Goal: Task Accomplishment & Management: Manage account settings

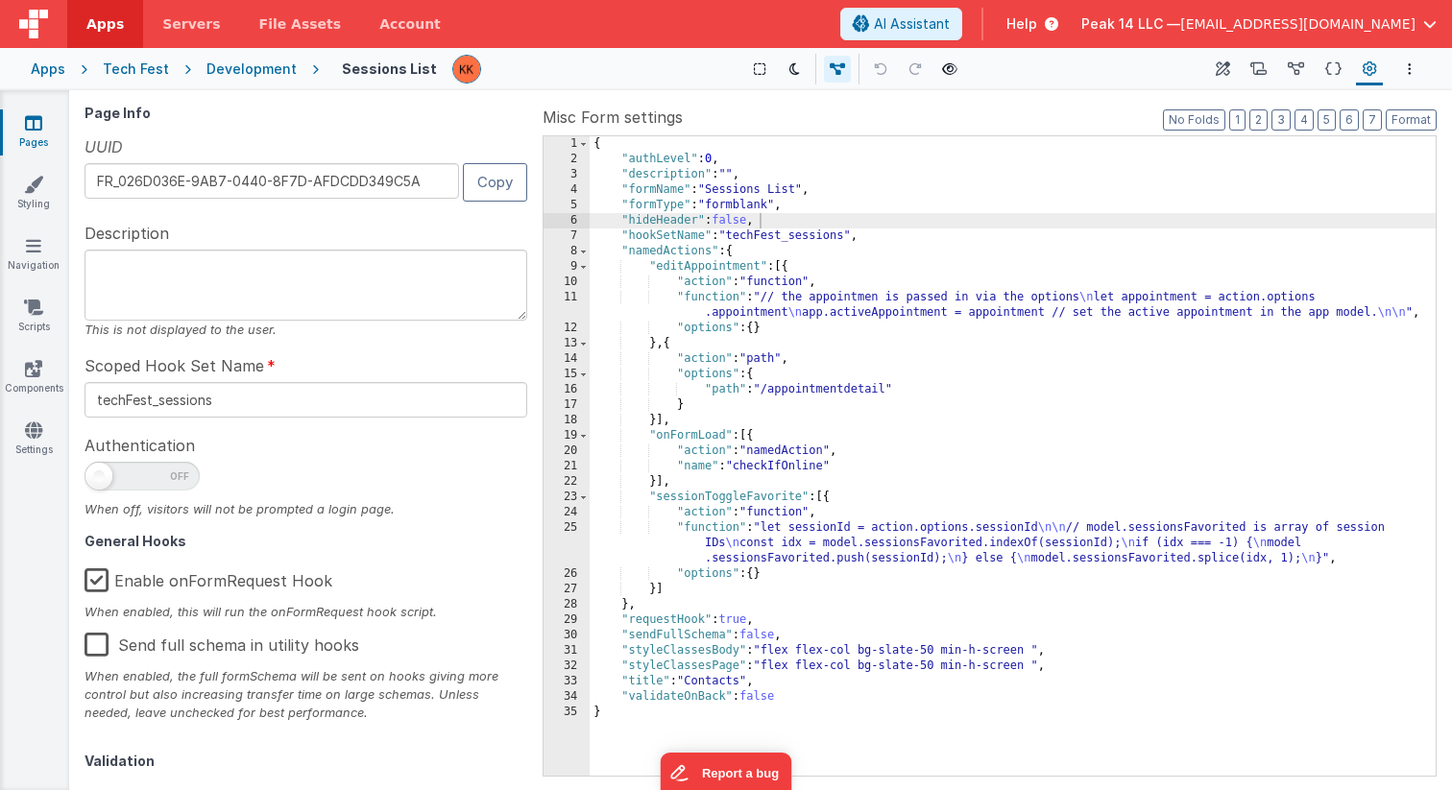
click at [50, 71] on div "Apps" at bounding box center [48, 69] width 35 height 19
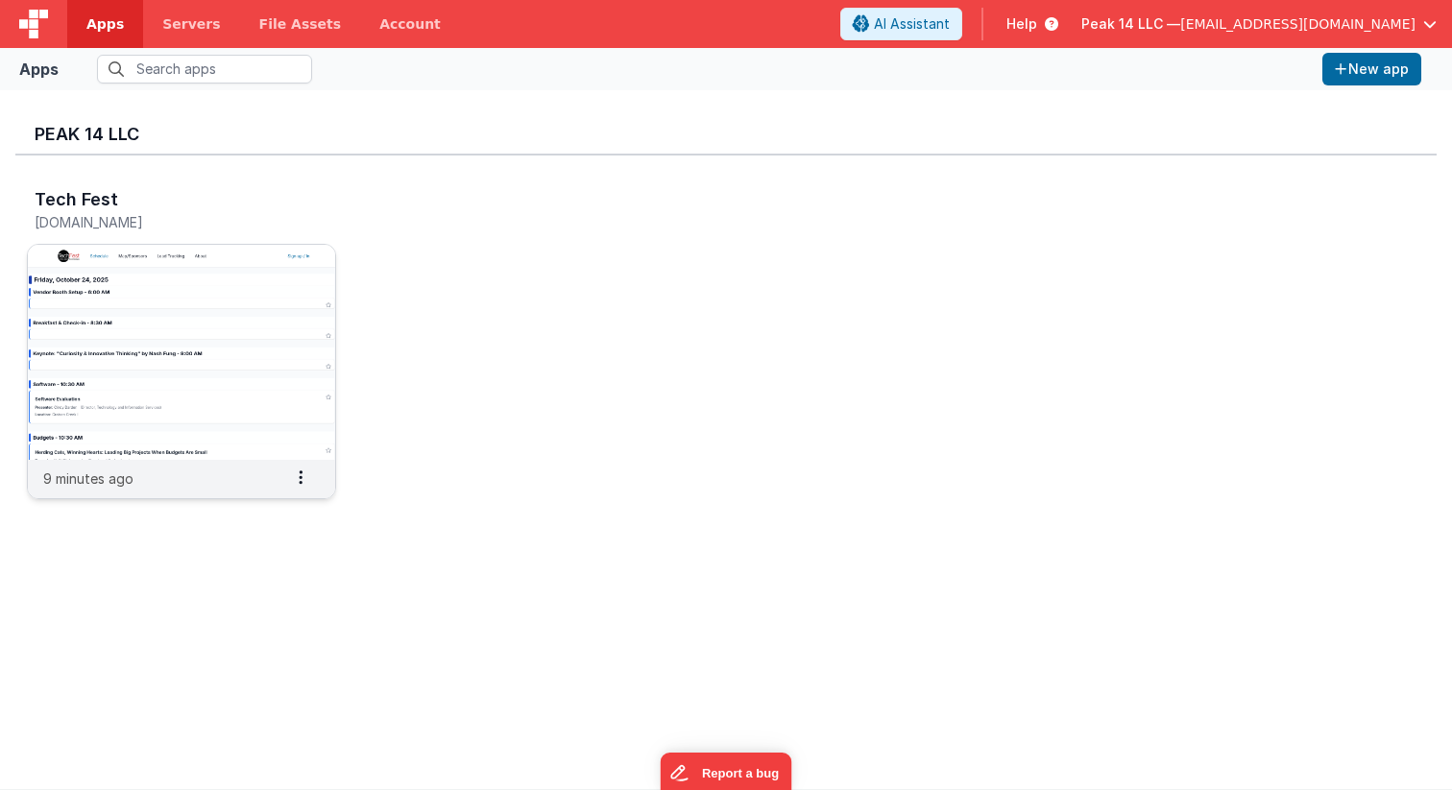
click at [246, 306] on img at bounding box center [181, 352] width 307 height 215
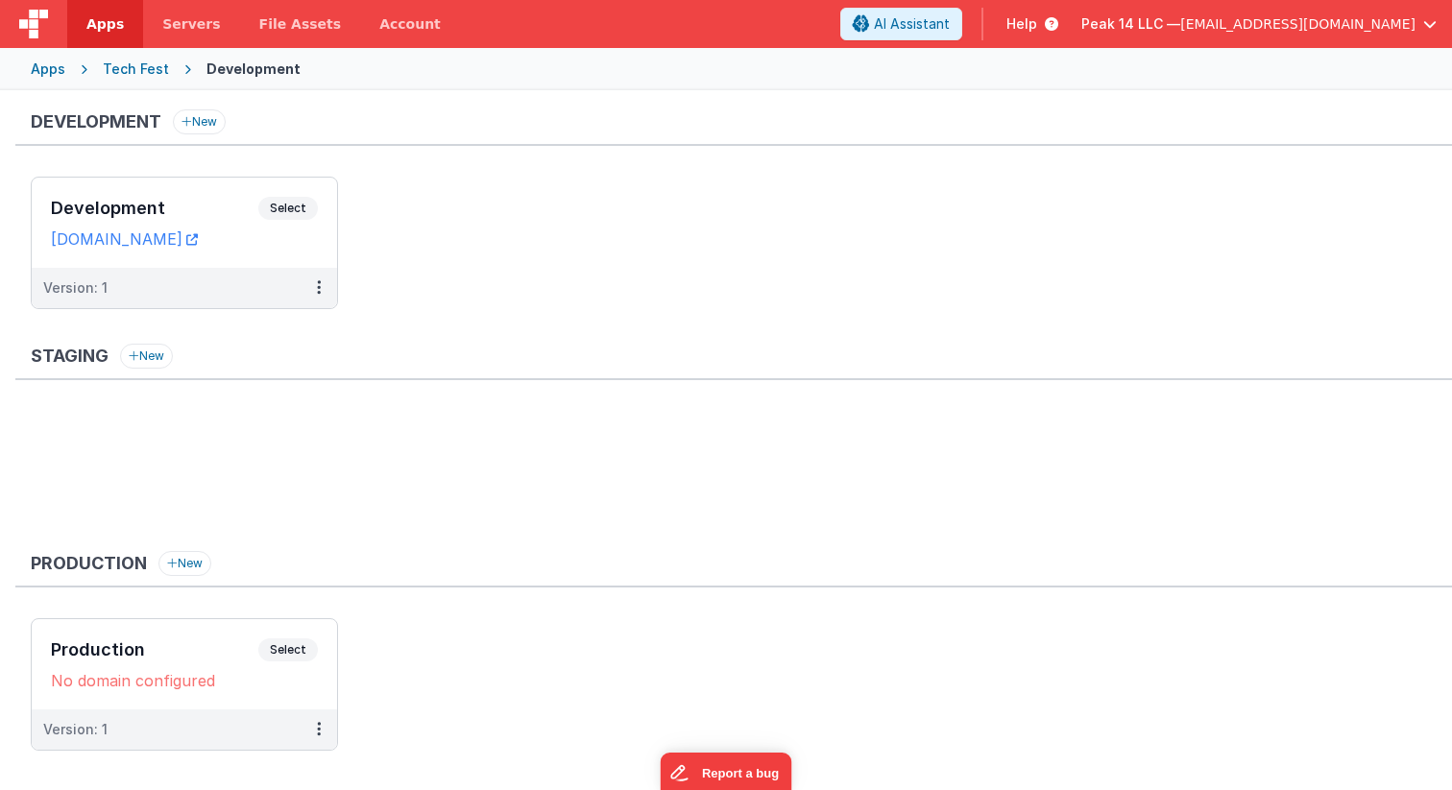
scroll to position [33, 0]
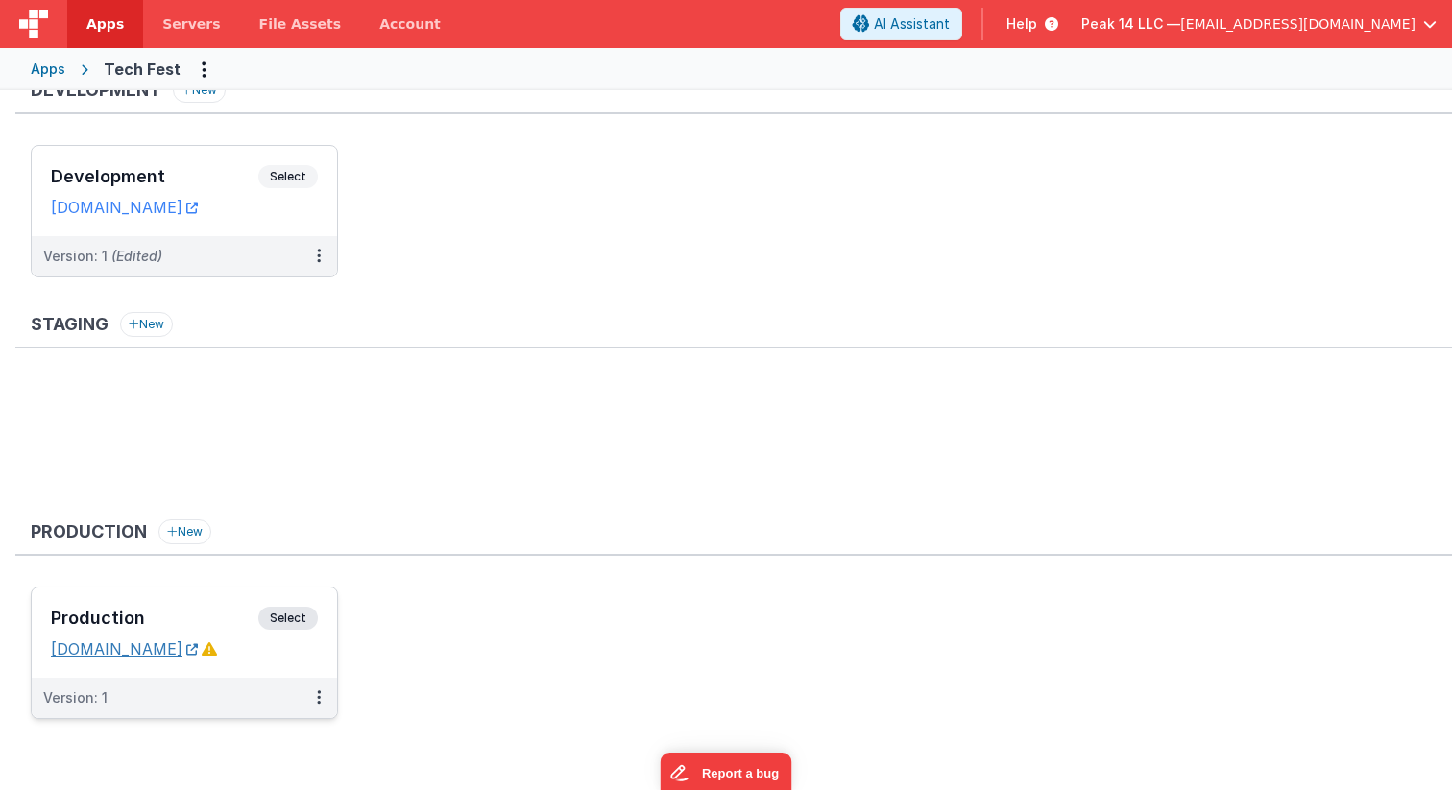
click at [130, 648] on link "[DOMAIN_NAME]" at bounding box center [124, 649] width 147 height 19
click at [292, 620] on span "Select" at bounding box center [288, 618] width 60 height 23
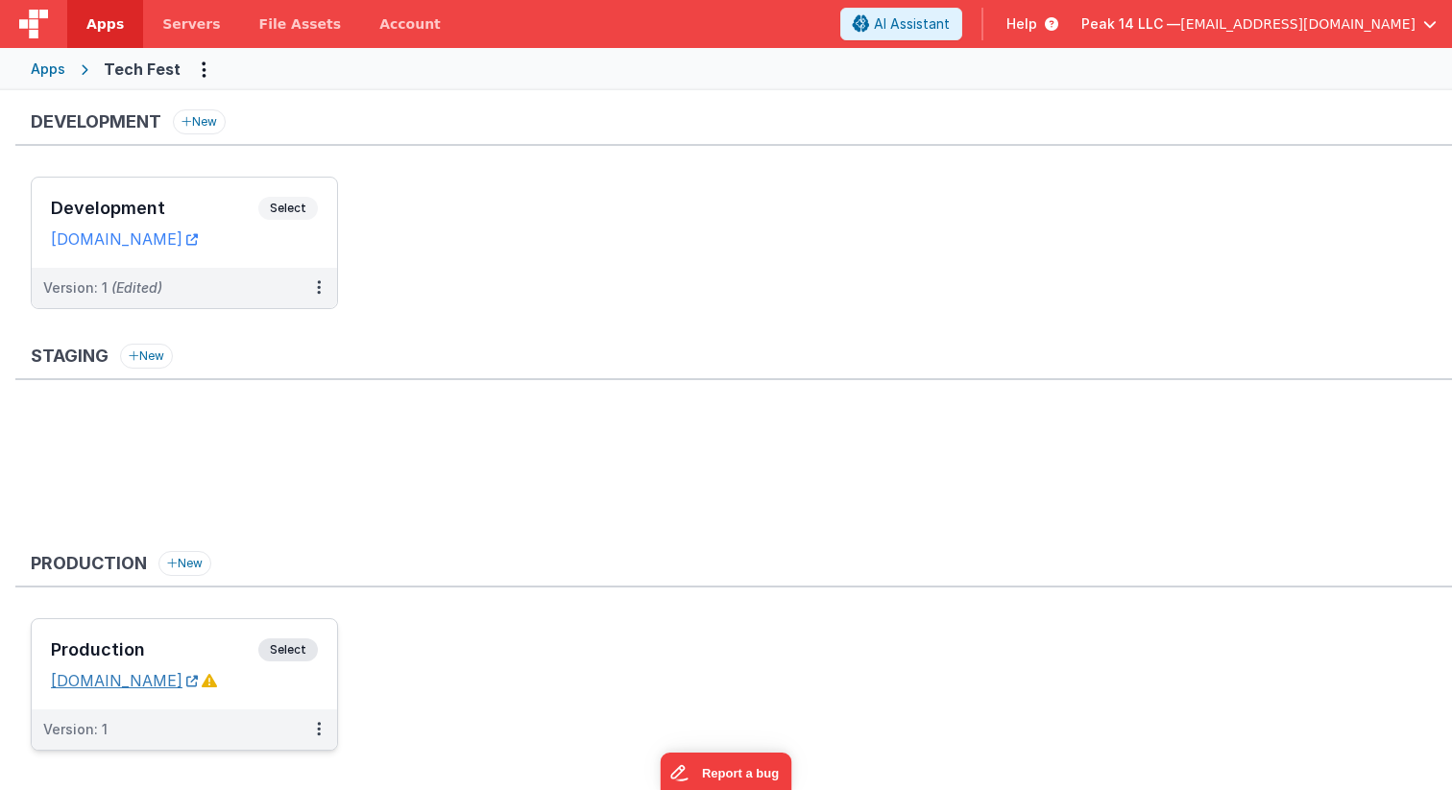
click at [141, 686] on link "[DOMAIN_NAME]" at bounding box center [124, 680] width 147 height 19
click at [122, 246] on link "[DOMAIN_NAME]" at bounding box center [124, 239] width 147 height 19
click at [528, 404] on div "Staging New" at bounding box center [733, 440] width 1437 height 192
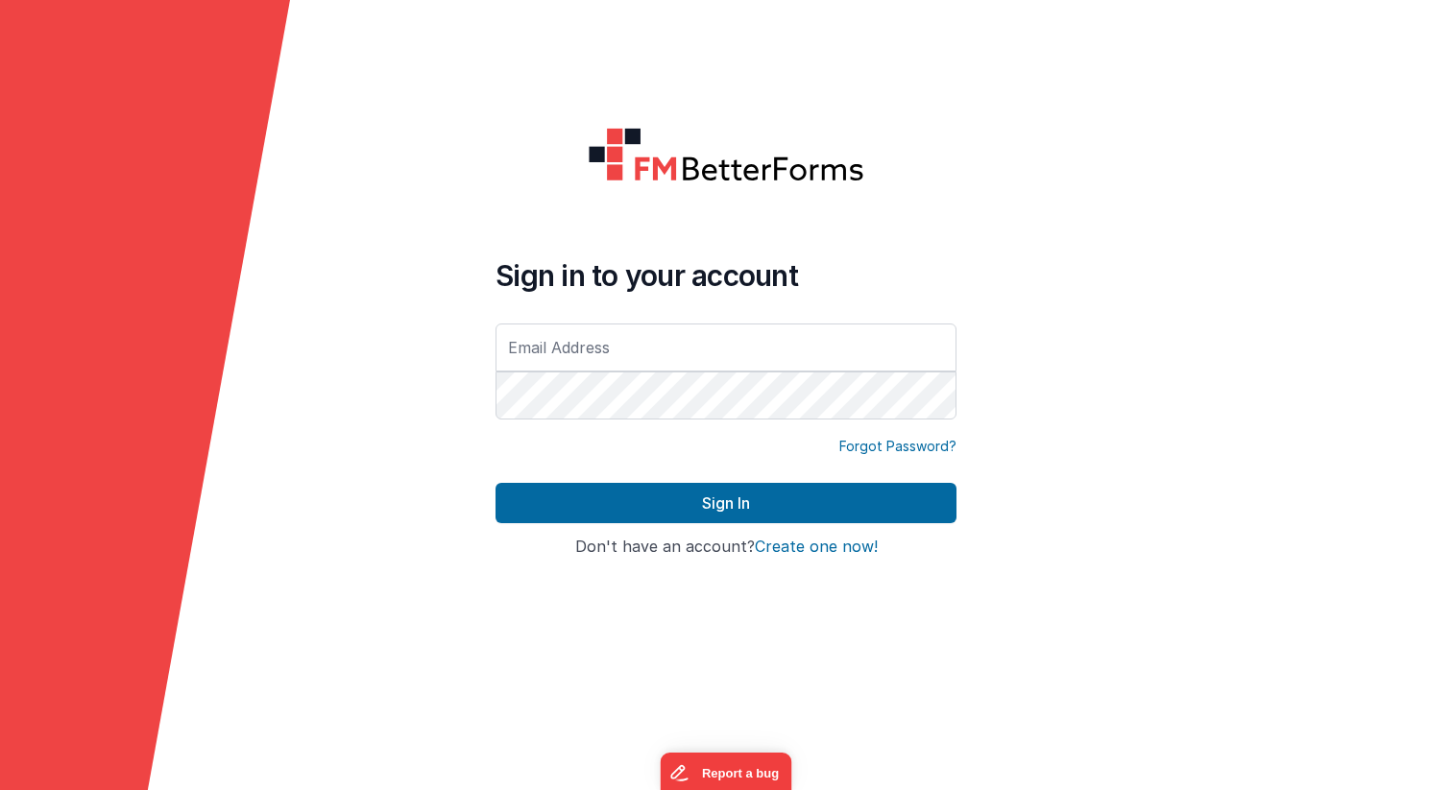
click at [666, 348] on input "text" at bounding box center [726, 348] width 461 height 48
click at [801, 269] on h4 "Sign in to your account" at bounding box center [726, 275] width 461 height 35
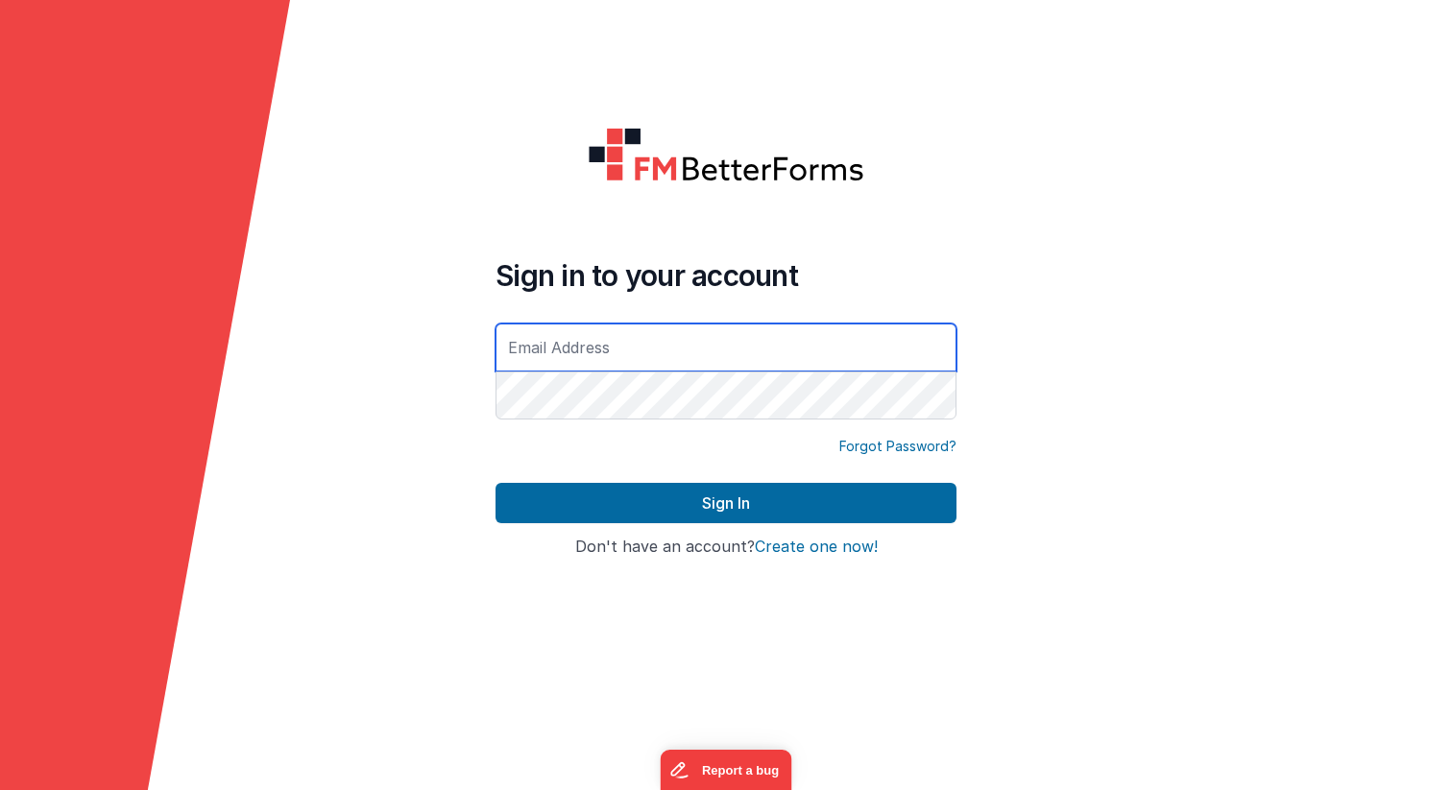
click at [711, 343] on input "text" at bounding box center [726, 348] width 461 height 48
type input "[EMAIL_ADDRESS][DOMAIN_NAME]"
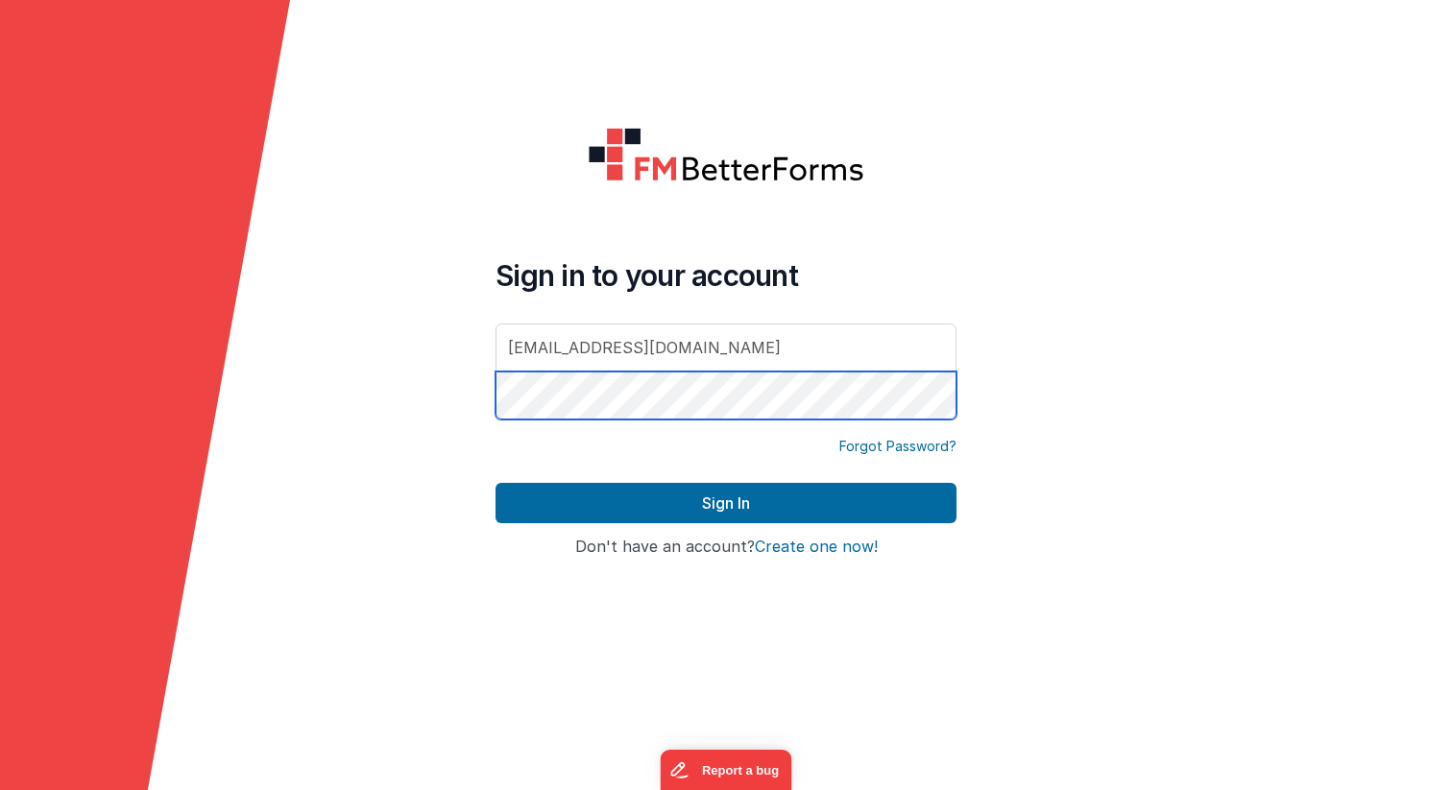
click at [496, 483] on button "Sign In" at bounding box center [726, 503] width 461 height 40
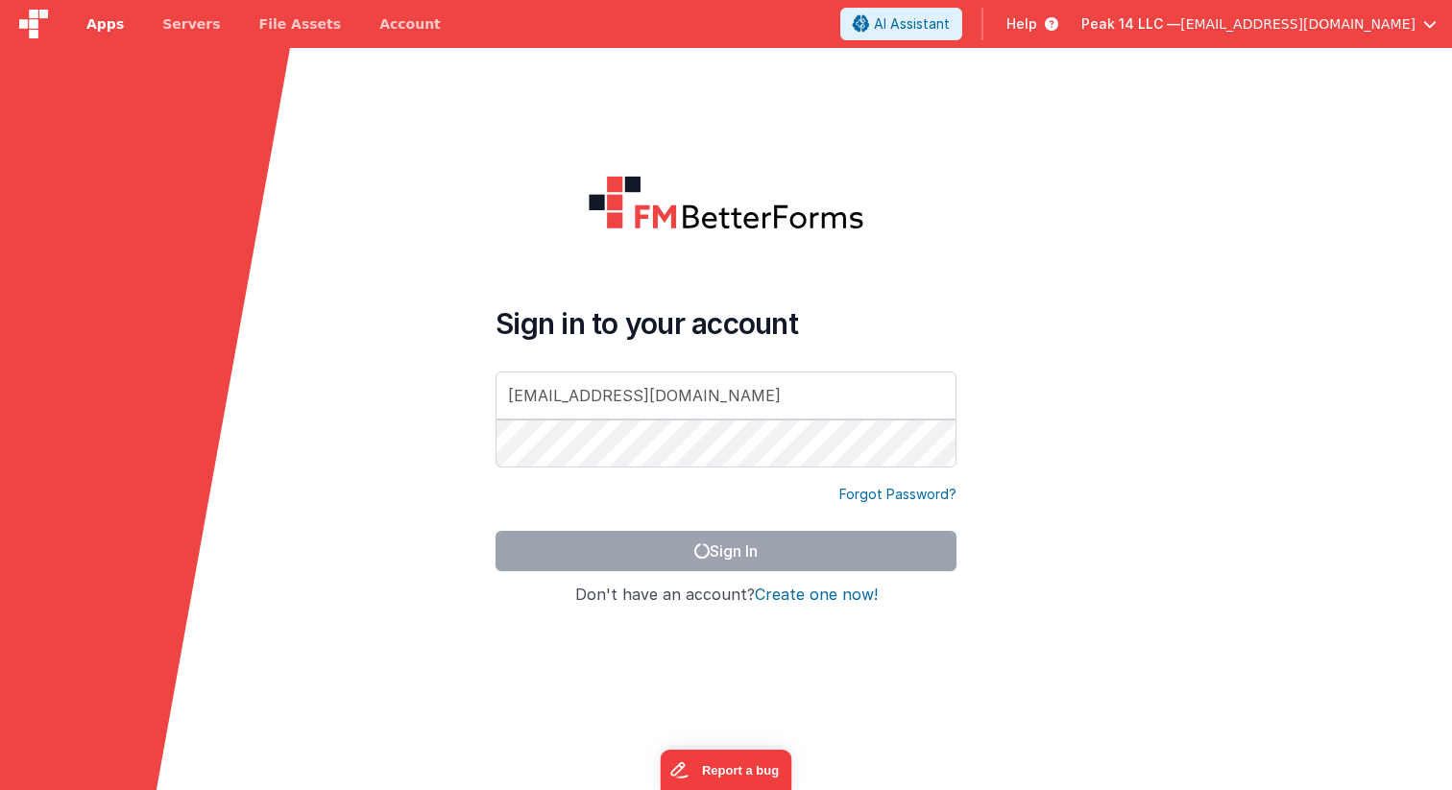
click at [120, 22] on span "Apps" at bounding box center [104, 23] width 37 height 19
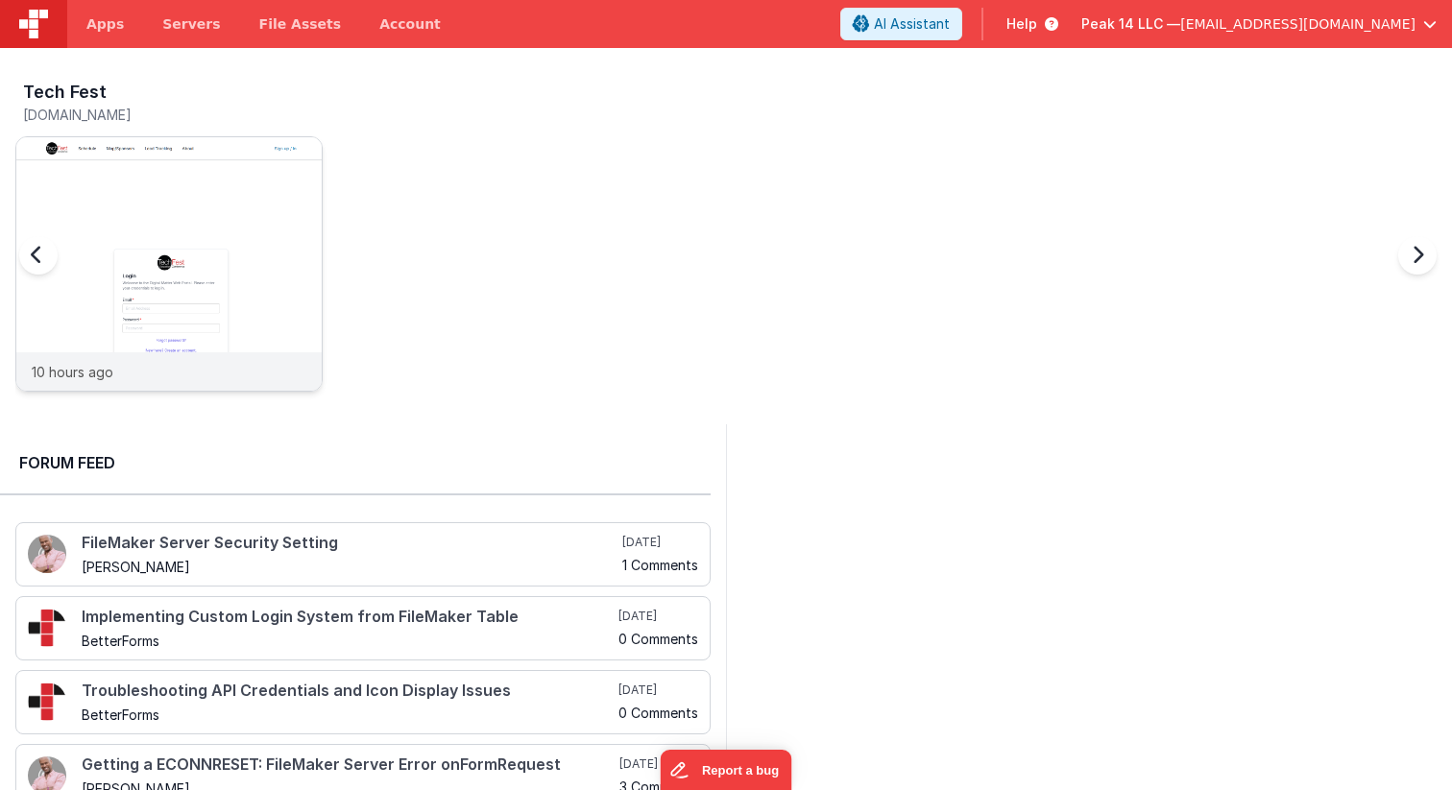
click at [187, 274] on div at bounding box center [168, 244] width 305 height 215
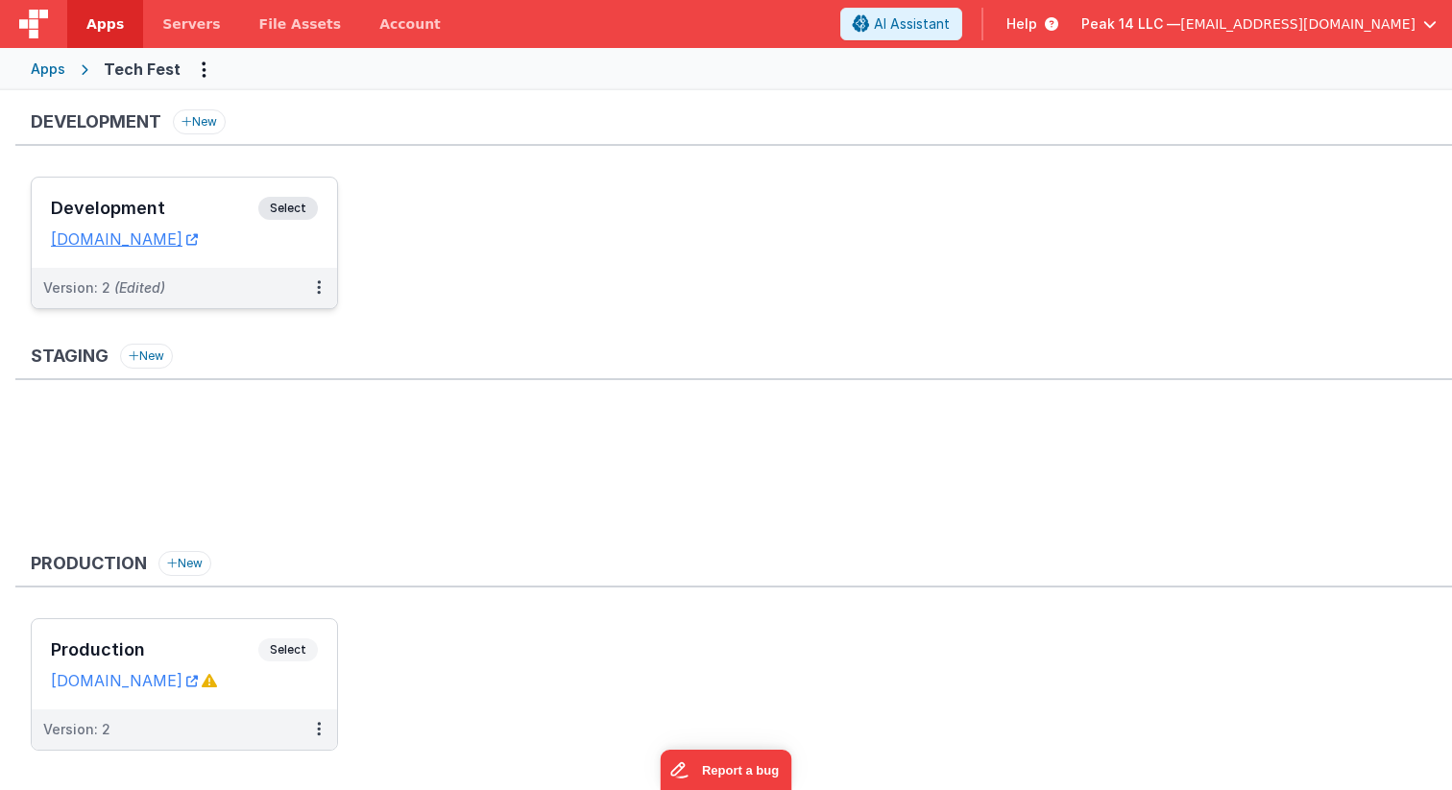
click at [284, 206] on span "Select" at bounding box center [288, 208] width 60 height 23
click at [169, 239] on link "[DOMAIN_NAME]" at bounding box center [124, 239] width 147 height 19
